Goal: Task Accomplishment & Management: Manage account settings

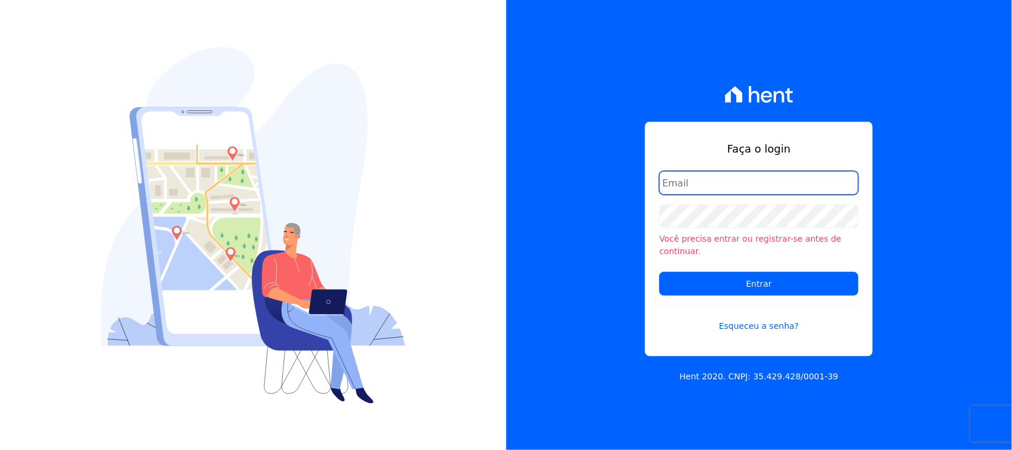
click at [754, 195] on input "email" at bounding box center [758, 183] width 199 height 24
type input "[EMAIL_ADDRESS][DOMAIN_NAME]"
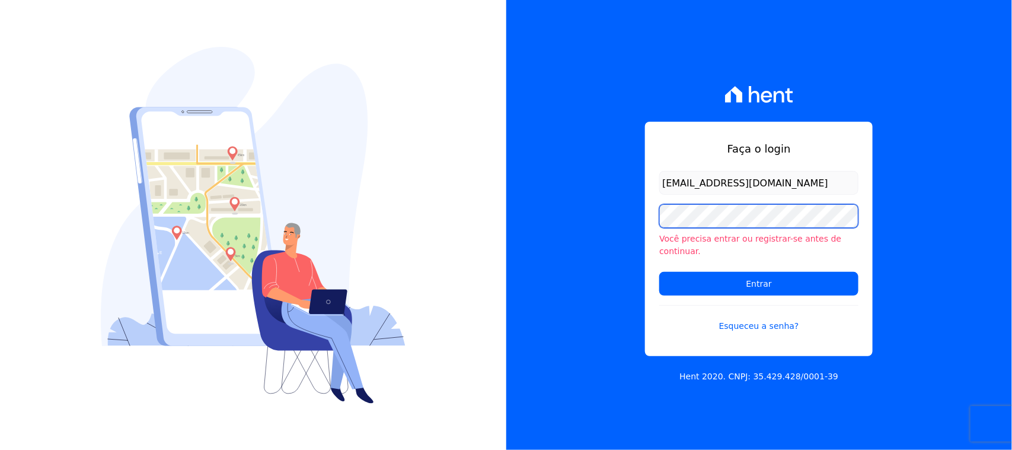
click at [659, 272] on input "Entrar" at bounding box center [758, 284] width 199 height 24
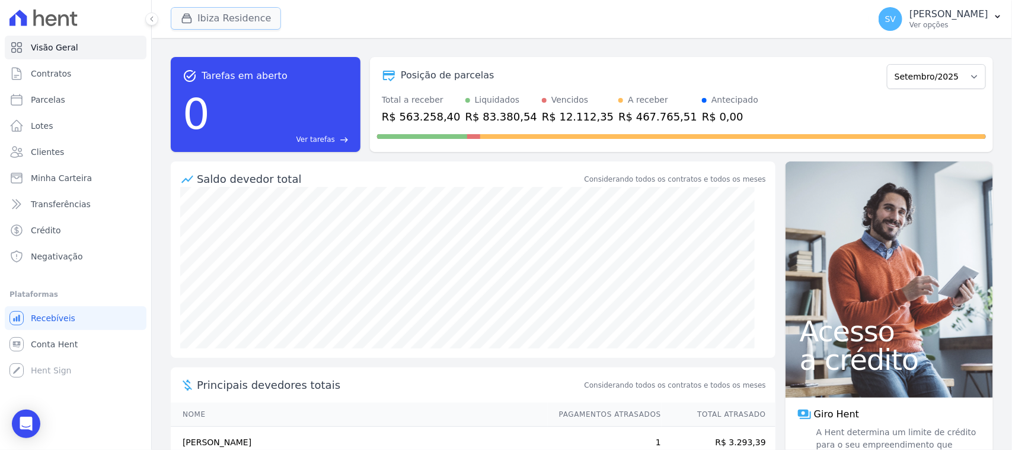
click at [190, 20] on icon "button" at bounding box center [187, 18] width 12 height 12
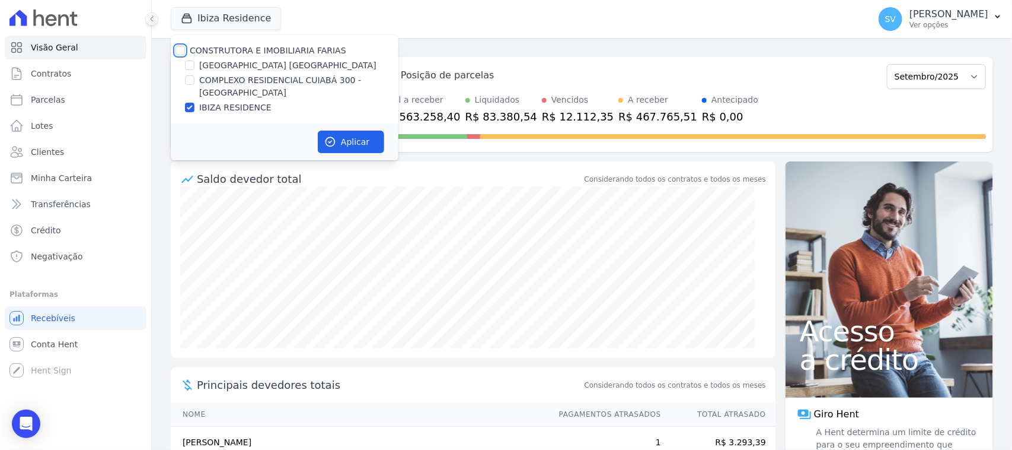
click at [181, 50] on input "CONSTRUTORA E IMOBILIARIA FARIAS" at bounding box center [180, 50] width 9 height 9
checkbox input "true"
click at [353, 142] on button "Aplicar" at bounding box center [351, 141] width 66 height 23
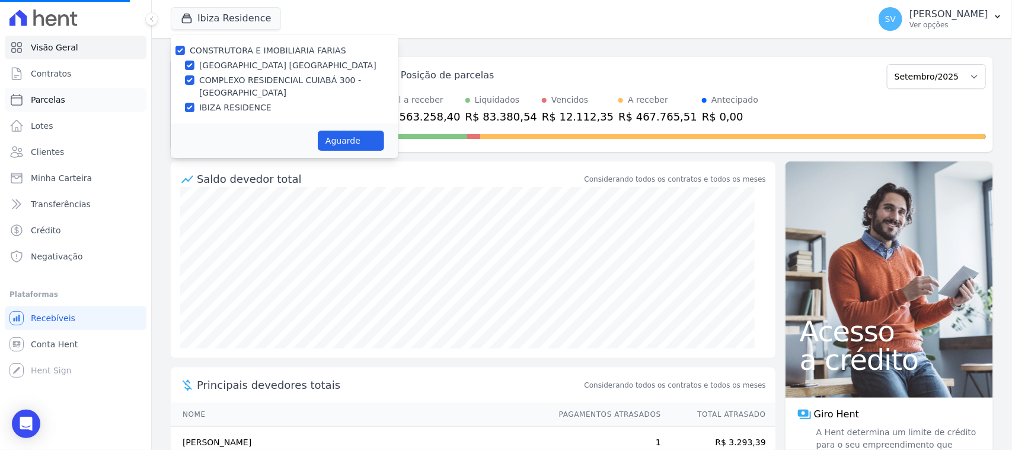
click at [75, 97] on link "Parcelas" at bounding box center [76, 100] width 142 height 24
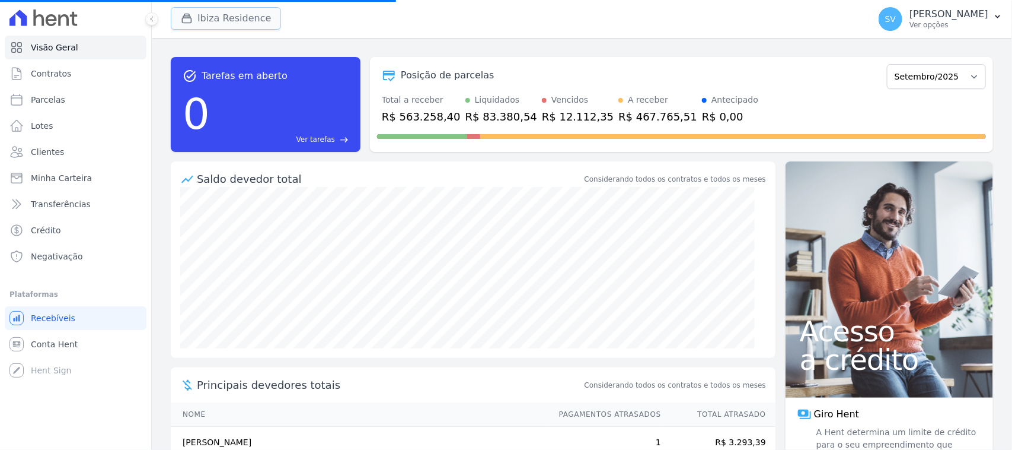
click at [218, 21] on button "Ibiza Residence" at bounding box center [226, 18] width 110 height 23
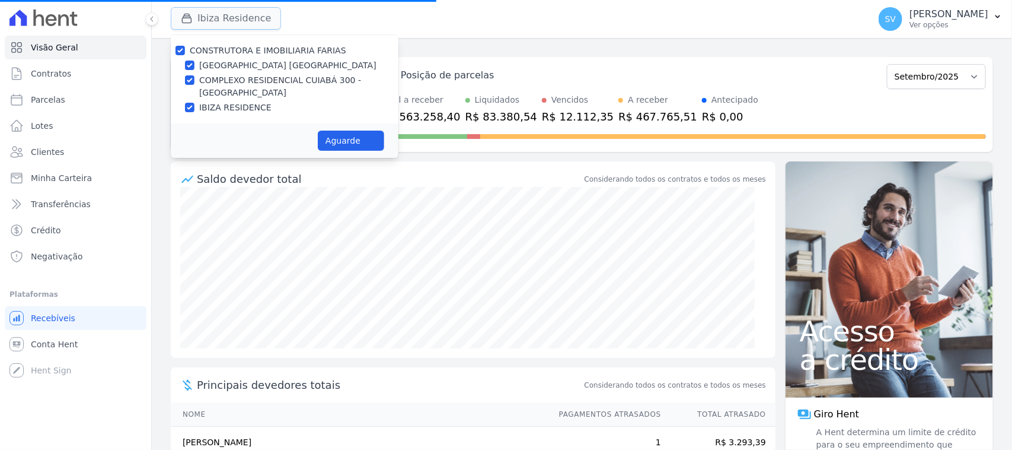
click at [247, 23] on button "Ibiza Residence" at bounding box center [226, 18] width 110 height 23
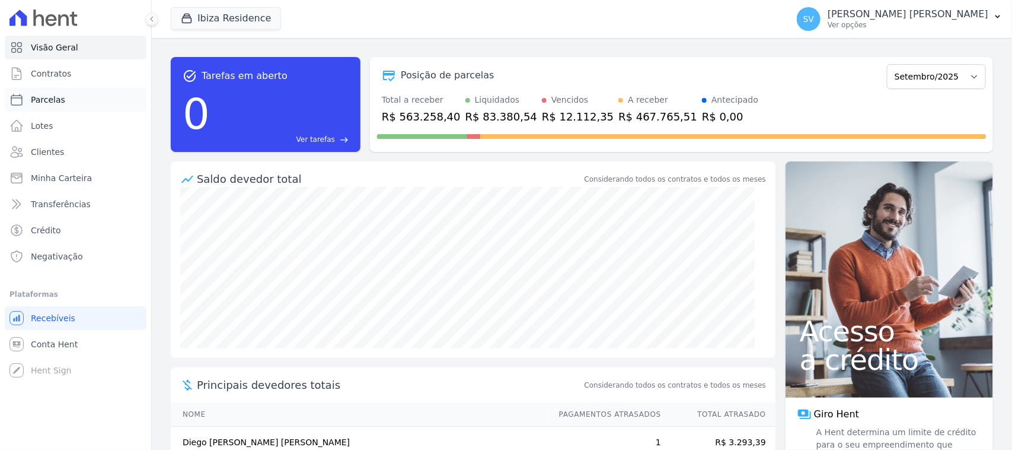
click at [101, 88] on link "Parcelas" at bounding box center [76, 100] width 142 height 24
select select
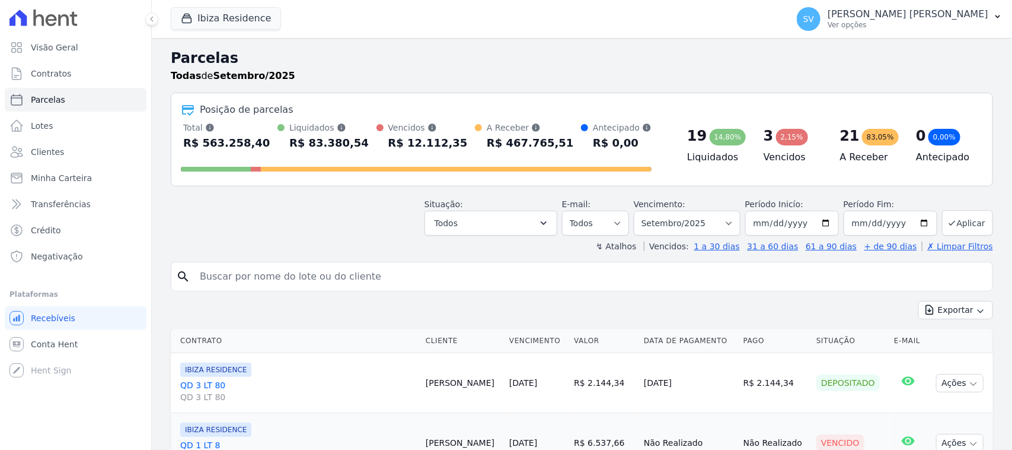
click at [457, 271] on input "search" at bounding box center [590, 277] width 795 height 24
click at [526, 276] on input "search" at bounding box center [590, 277] width 795 height 24
paste input "ERIDISON [PERSON_NAME]"
type input "ERIDISON [PERSON_NAME]"
select select
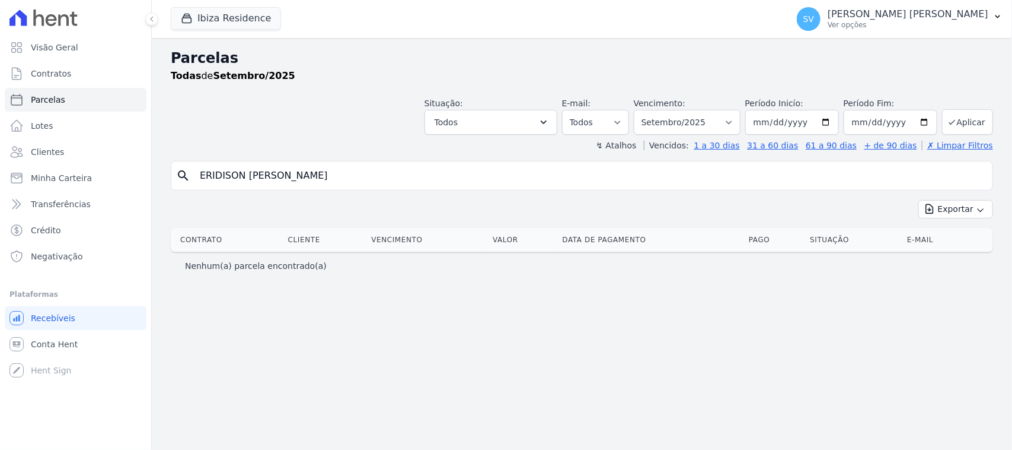
click at [572, 179] on input "ERIDISON [PERSON_NAME]" at bounding box center [590, 176] width 795 height 24
select select
click at [687, 122] on select "Filtrar por período ──────── Todos os meses Julho/2024 Agosto/2024 Setembro/202…" at bounding box center [687, 122] width 107 height 25
click at [507, 173] on input "ERIDISON [PERSON_NAME]" at bounding box center [590, 176] width 795 height 24
select select
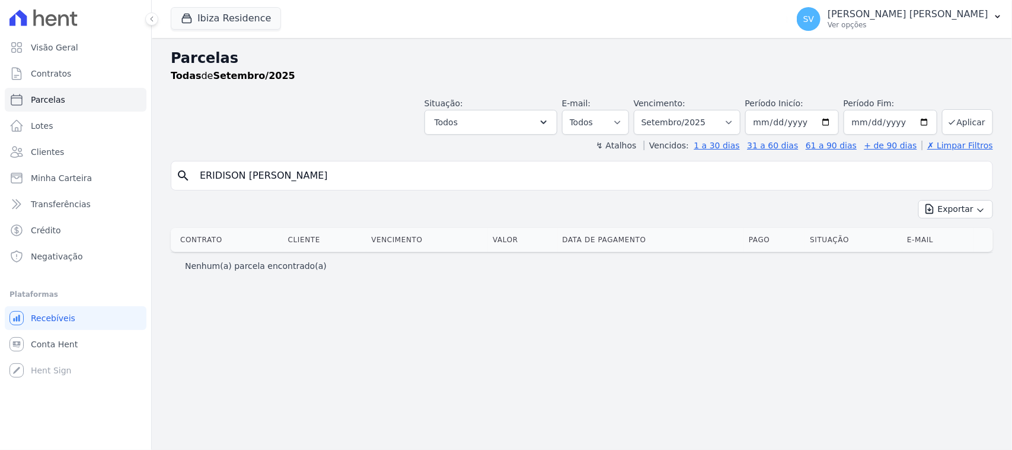
click at [507, 173] on input "ERIDISON [PERSON_NAME]" at bounding box center [590, 176] width 795 height 24
type input "[PERSON_NAME]"
select select
click at [507, 172] on input "[PERSON_NAME]" at bounding box center [590, 176] width 795 height 24
select select
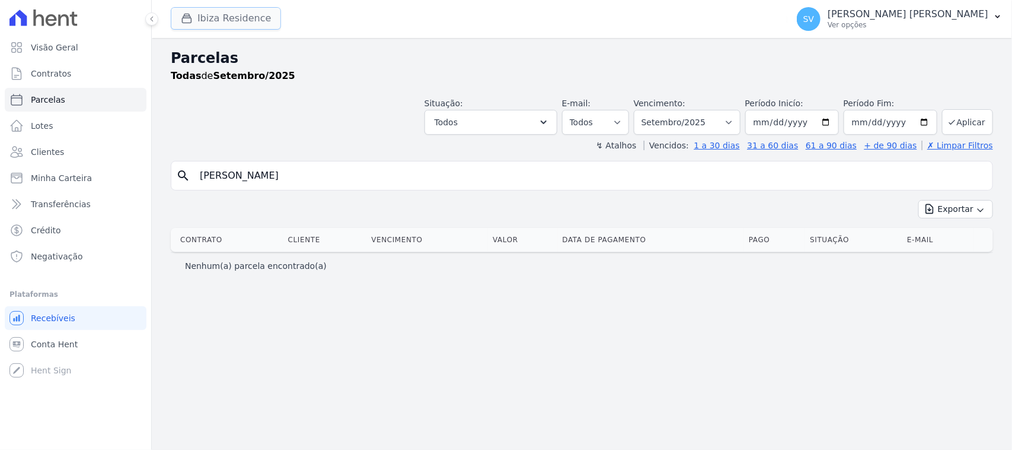
click at [200, 21] on button "Ibiza Residence" at bounding box center [226, 18] width 110 height 23
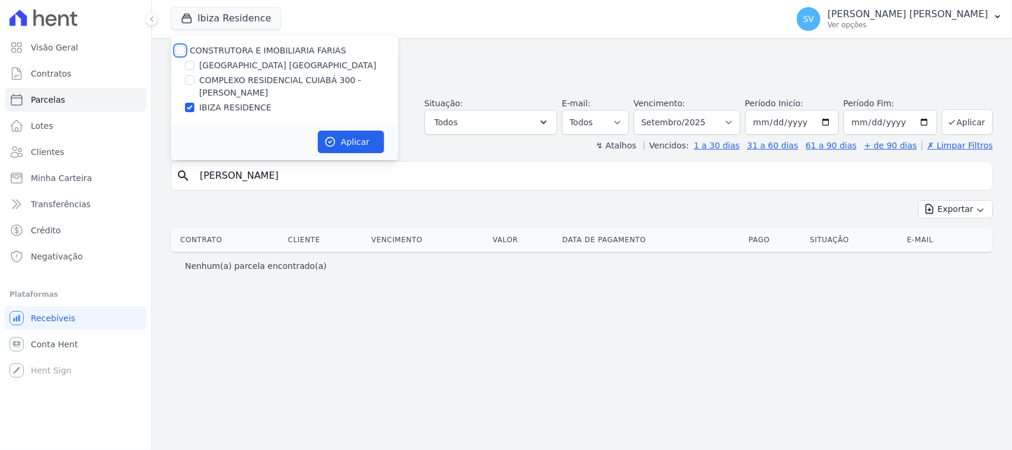
click at [179, 46] on input "CONSTRUTORA E IMOBILIARIA FARIAS" at bounding box center [180, 50] width 9 height 9
checkbox input "true"
click at [350, 141] on button "Aplicar" at bounding box center [351, 141] width 66 height 23
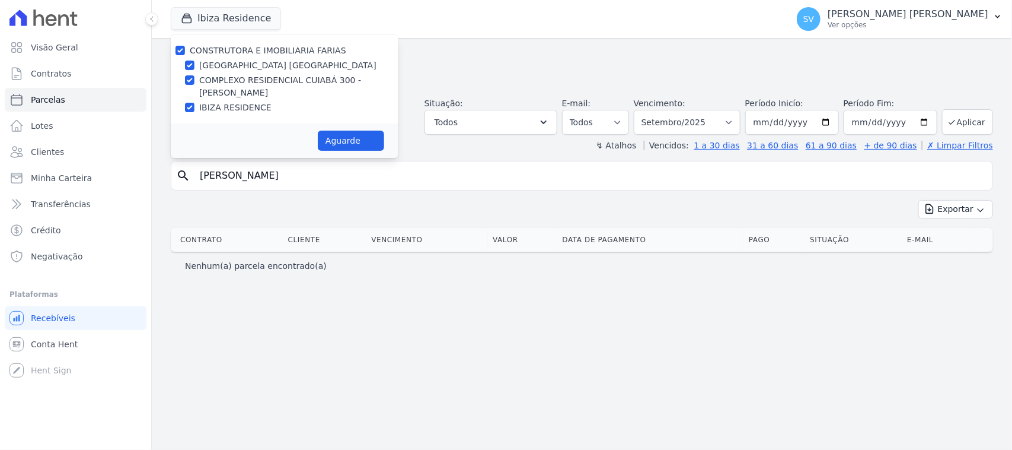
select select
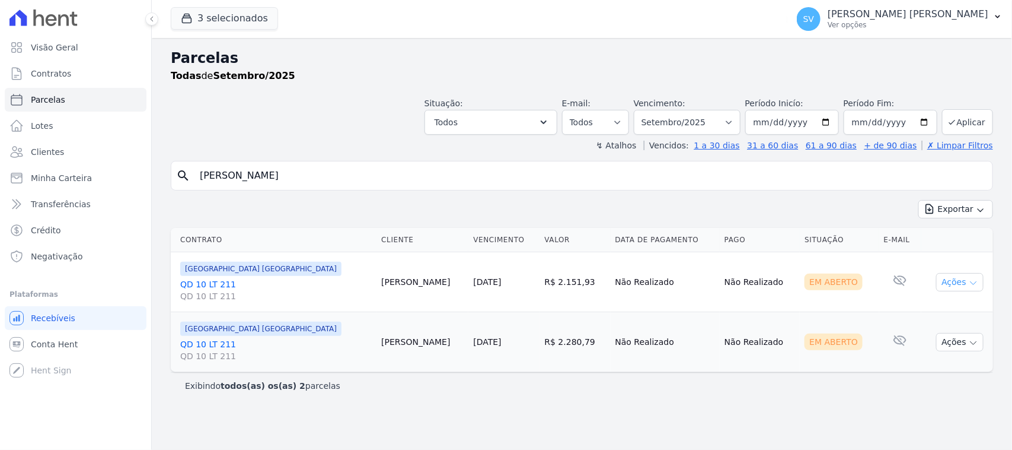
click at [955, 282] on button "Ações" at bounding box center [959, 282] width 47 height 18
click at [941, 311] on link "Ver boleto" at bounding box center [955, 309] width 114 height 22
click at [808, 386] on div "Exibindo todos(as) os(as) 2 parcelas" at bounding box center [582, 386] width 794 height 12
click at [961, 336] on button "Ações" at bounding box center [959, 342] width 47 height 18
click at [947, 365] on link "Ver boleto" at bounding box center [955, 369] width 114 height 22
